Goal: Information Seeking & Learning: Learn about a topic

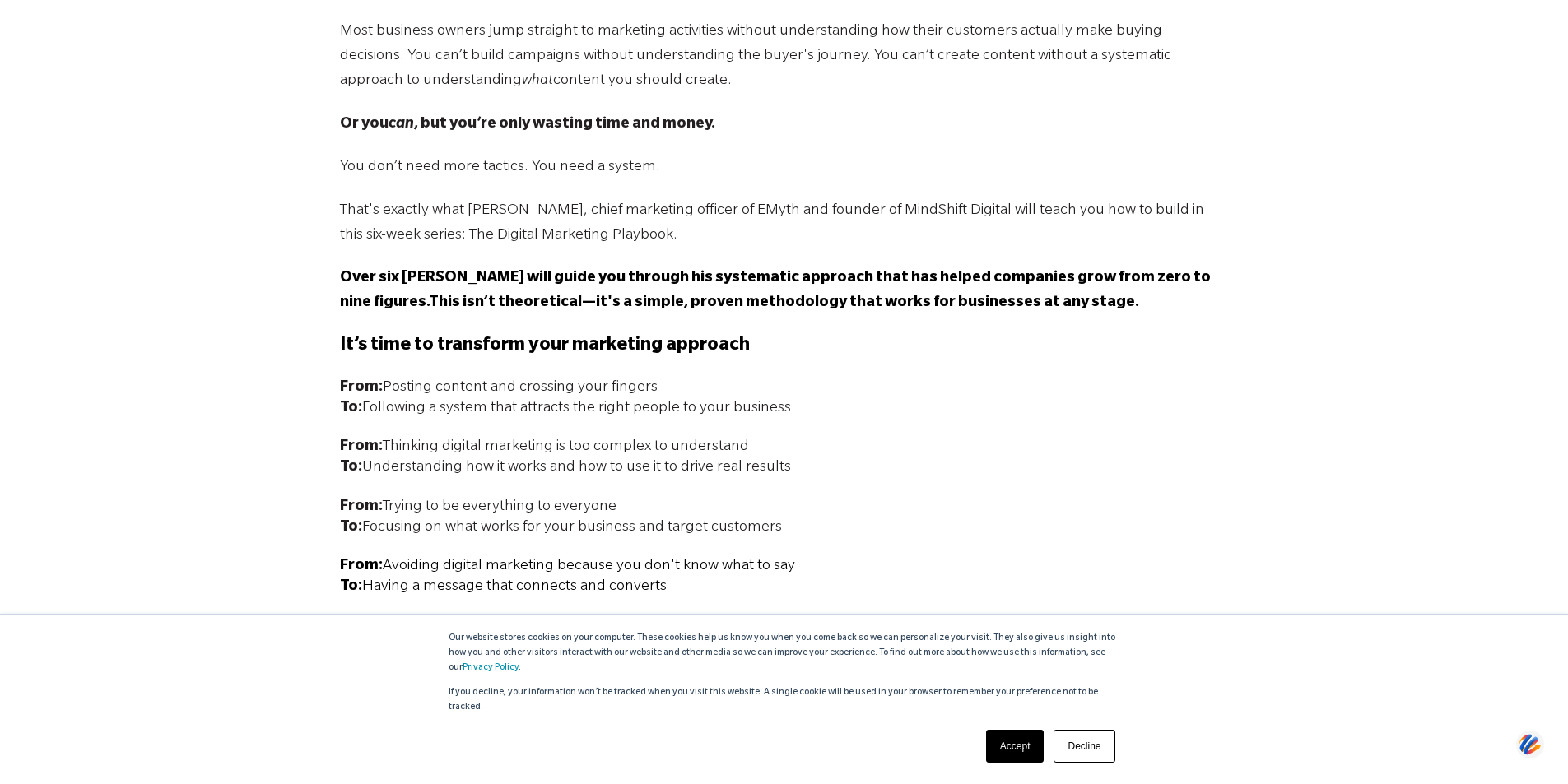
scroll to position [1203, 0]
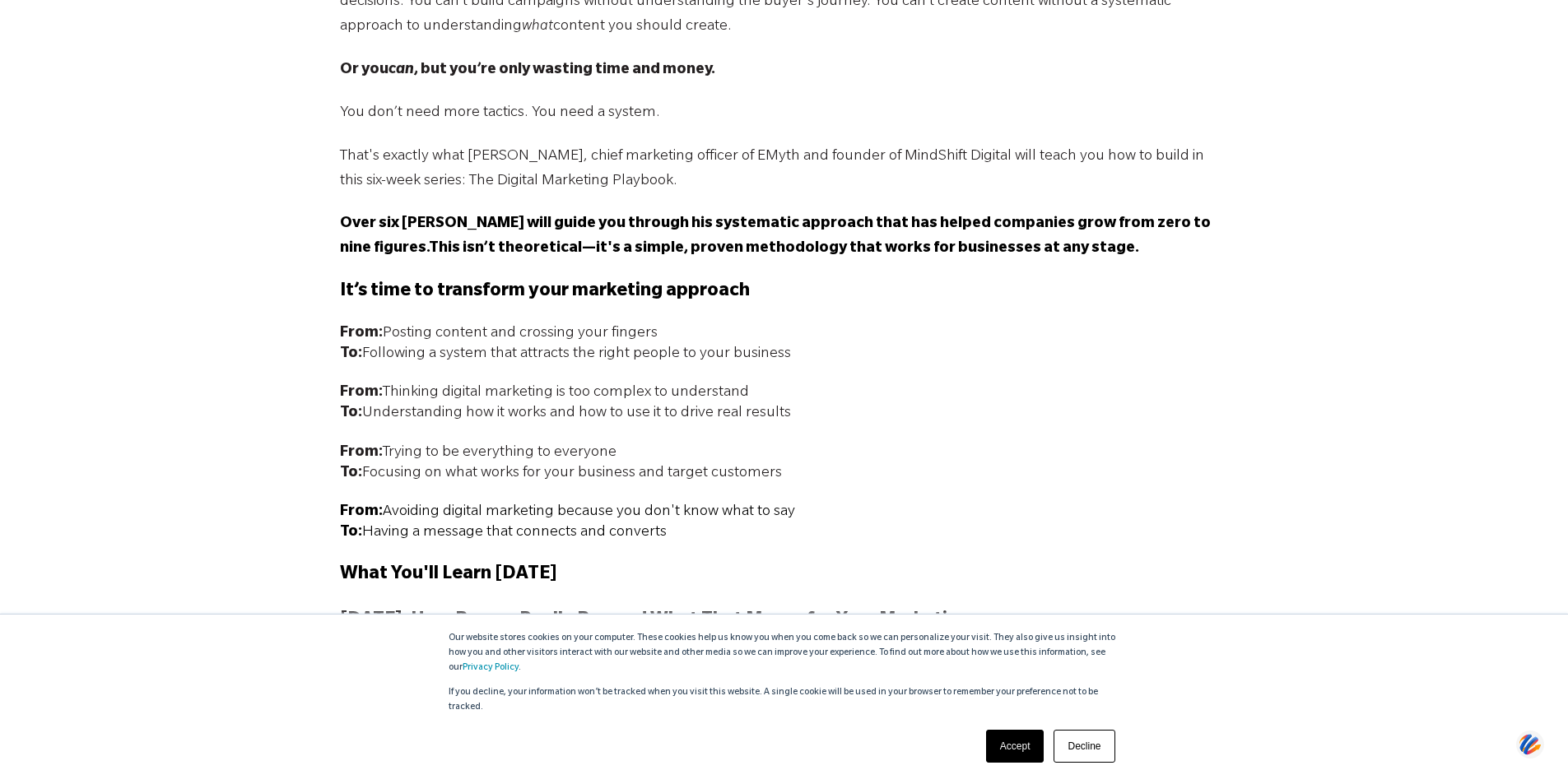
click at [1006, 742] on link "Accept" at bounding box center [1015, 746] width 58 height 33
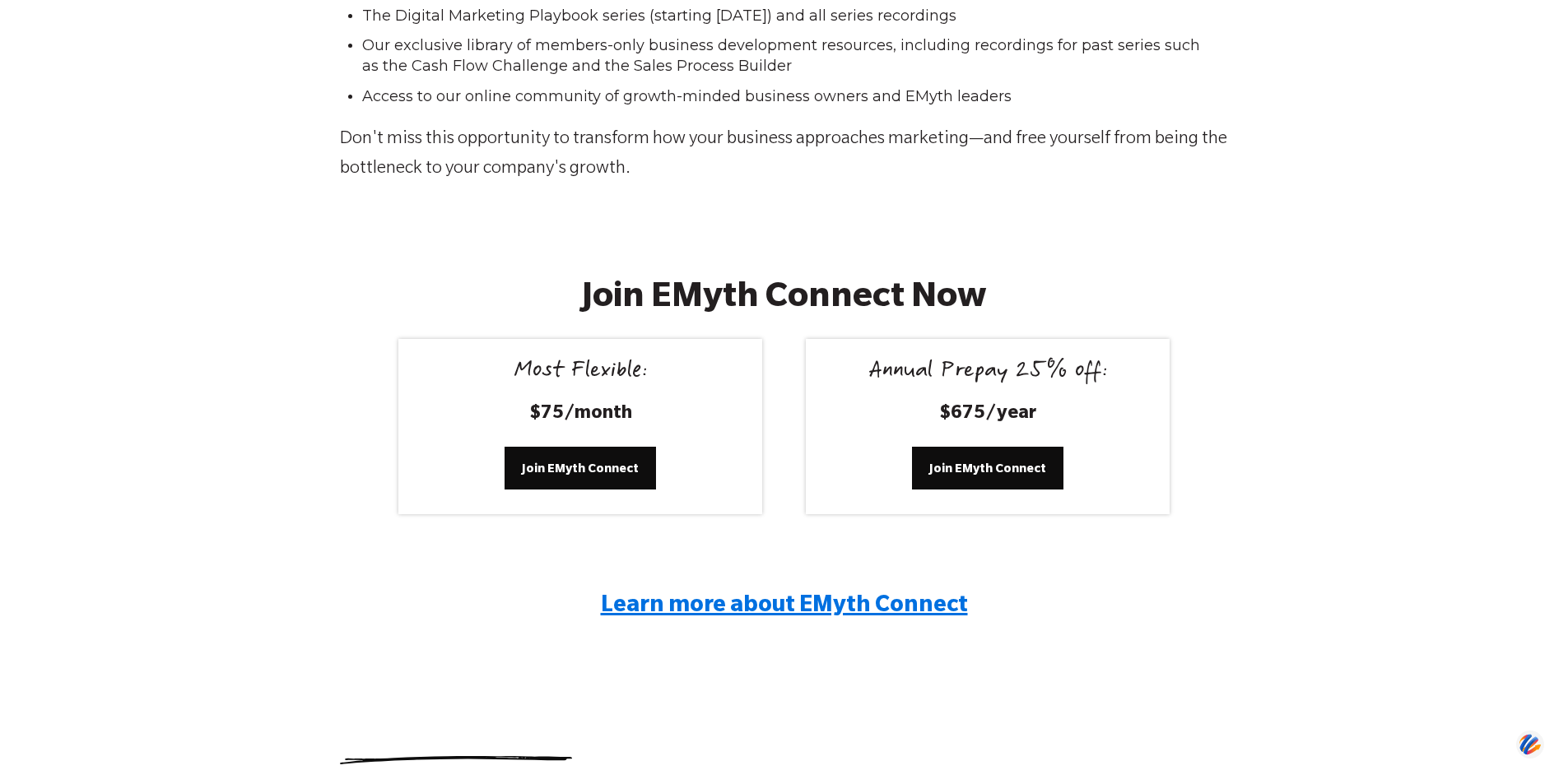
scroll to position [2878, 0]
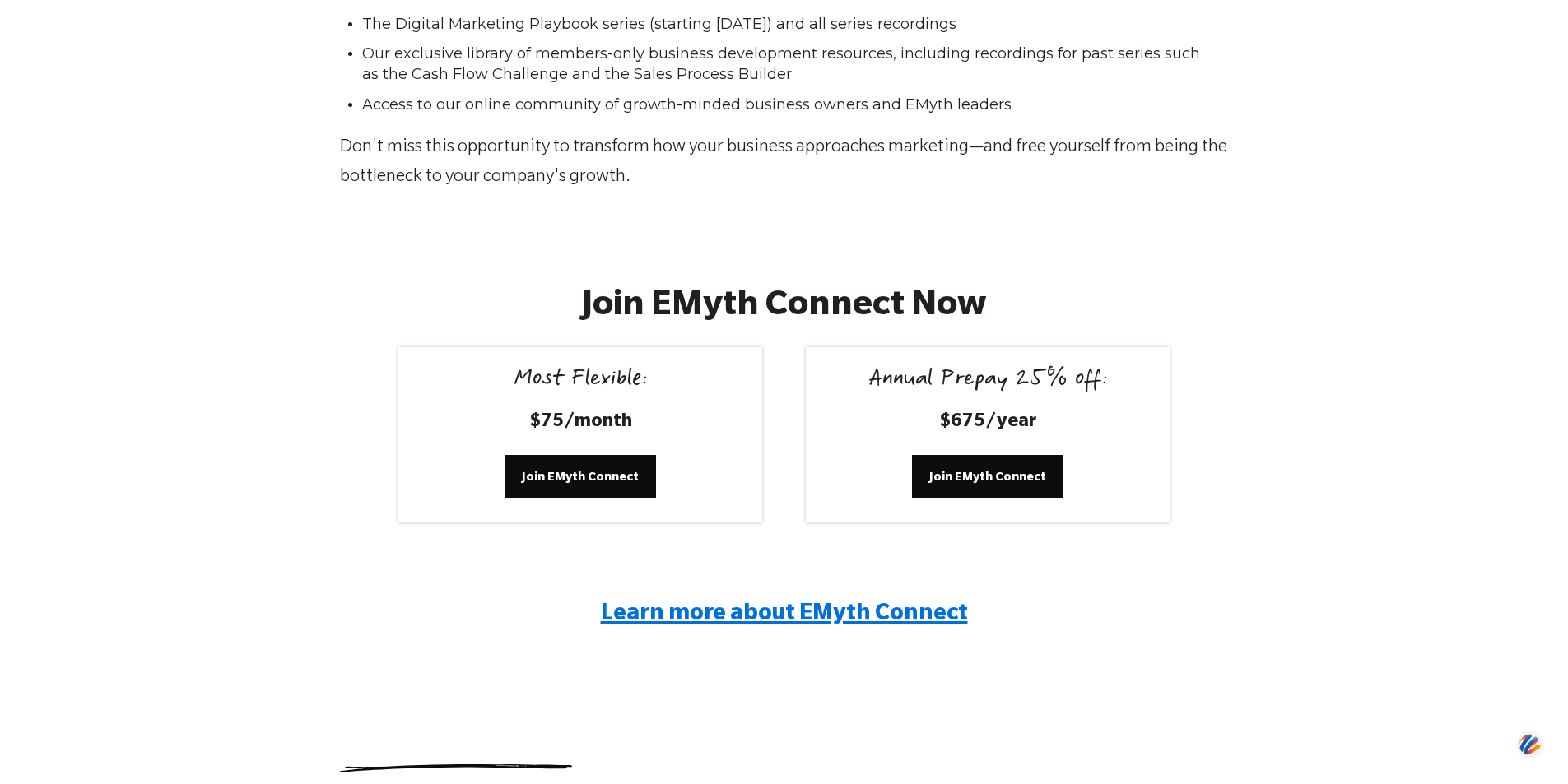
click at [769, 617] on span "Learn more about EMyth Connect" at bounding box center [784, 616] width 367 height 25
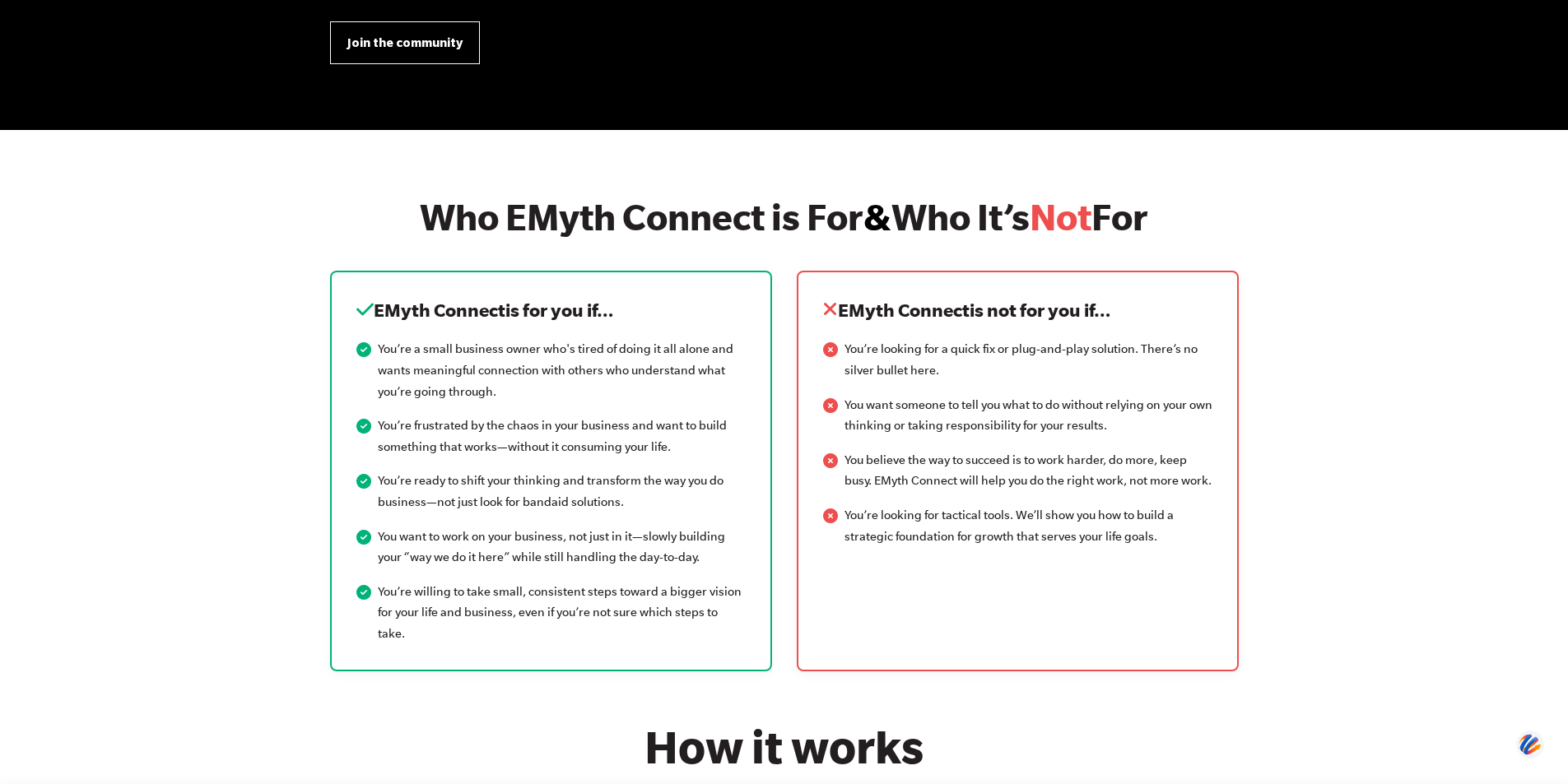
scroll to position [1933, 0]
